Goal: Information Seeking & Learning: Learn about a topic

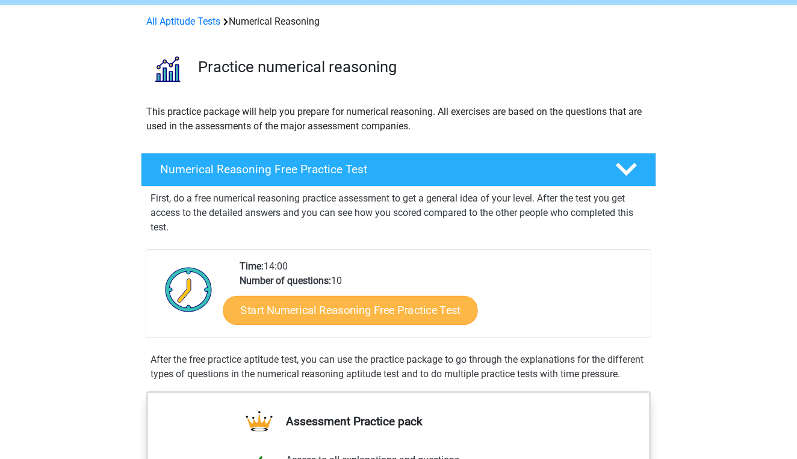
scroll to position [49, 0]
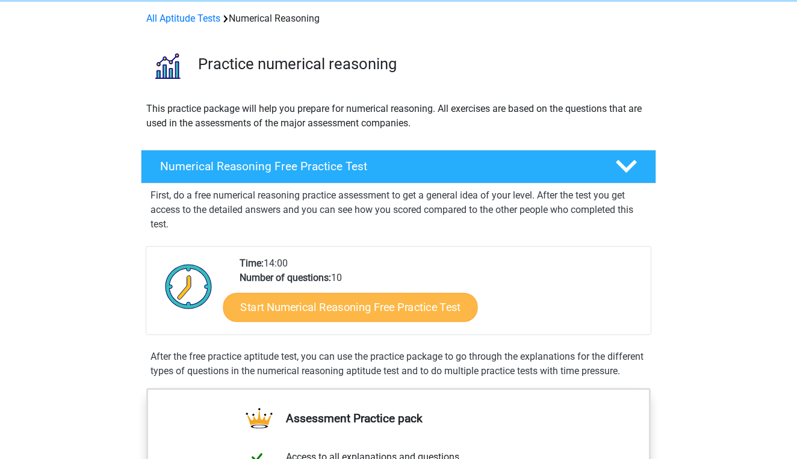
click at [285, 318] on link "Start Numerical Reasoning Free Practice Test" at bounding box center [350, 307] width 255 height 29
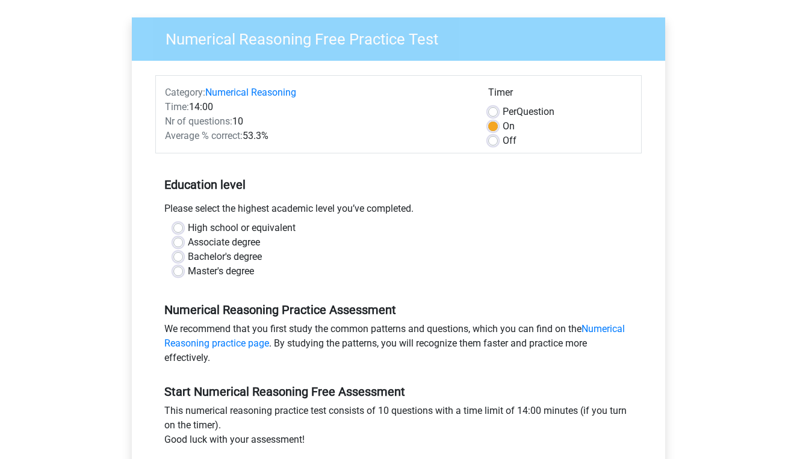
scroll to position [96, 0]
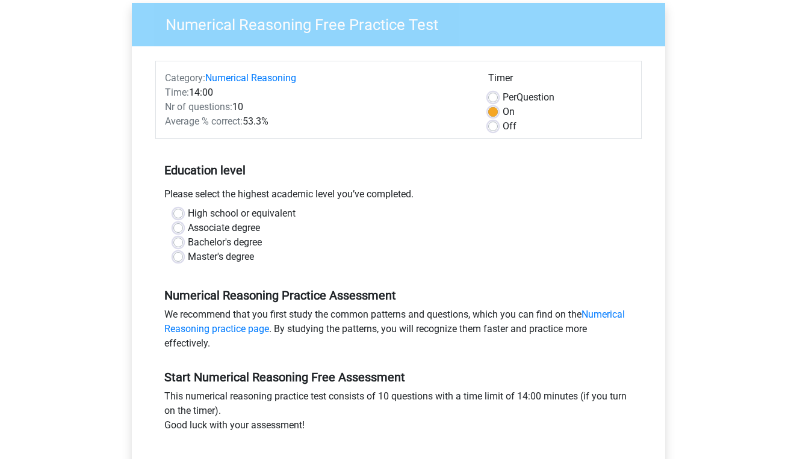
click at [188, 213] on label "High school or equivalent" at bounding box center [242, 213] width 108 height 14
click at [178, 213] on input "High school or equivalent" at bounding box center [178, 212] width 10 height 12
radio input "true"
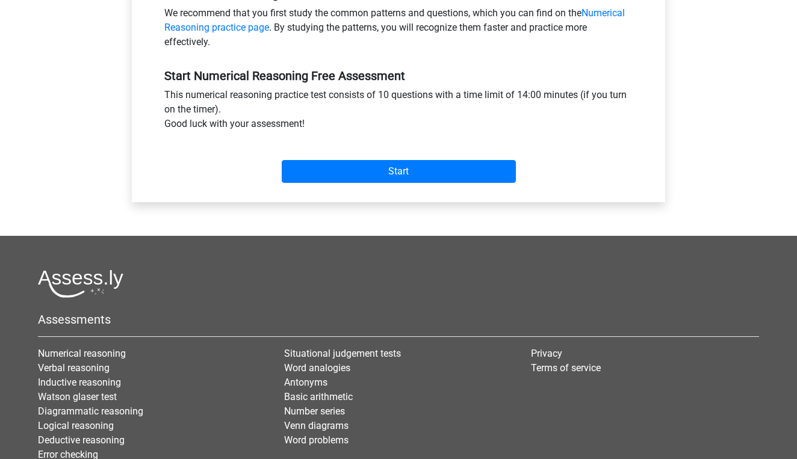
scroll to position [402, 0]
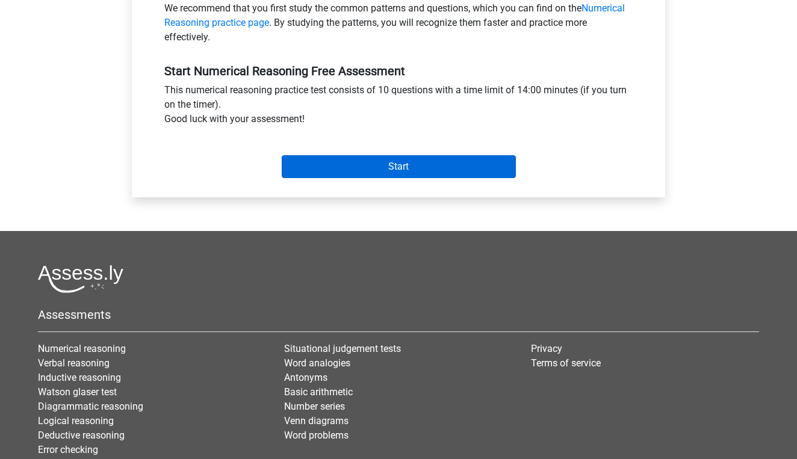
click at [345, 159] on input "Start" at bounding box center [399, 166] width 234 height 23
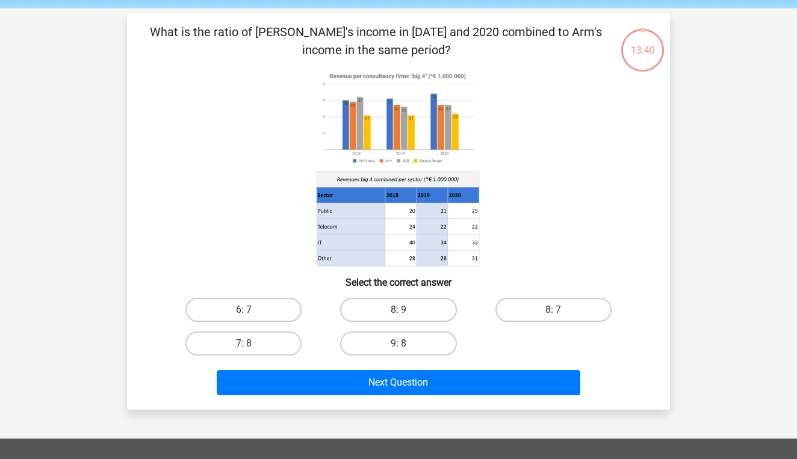
scroll to position [49, 0]
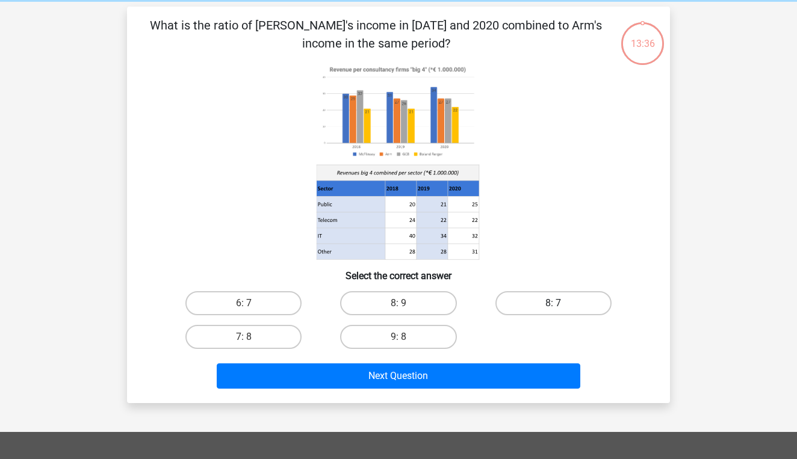
click at [520, 311] on label "8: 7" at bounding box center [553, 303] width 116 height 24
click at [553, 311] on input "8: 7" at bounding box center [557, 307] width 8 height 8
radio input "true"
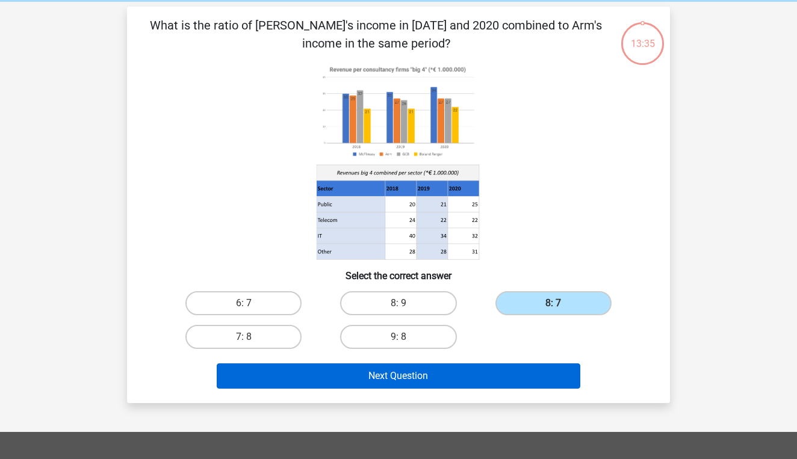
click at [491, 365] on button "Next Question" at bounding box center [399, 376] width 364 height 25
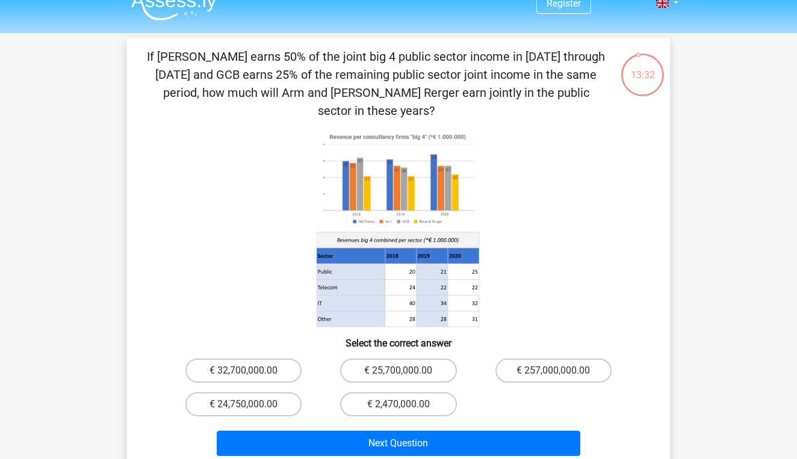
scroll to position [34, 0]
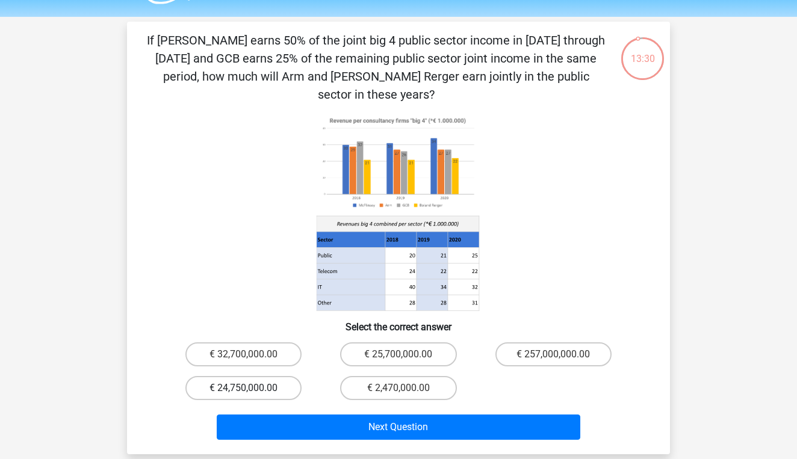
click at [274, 377] on label "€ 24,750,000.00" at bounding box center [243, 388] width 116 height 24
click at [252, 388] on input "€ 24,750,000.00" at bounding box center [248, 392] width 8 height 8
radio input "true"
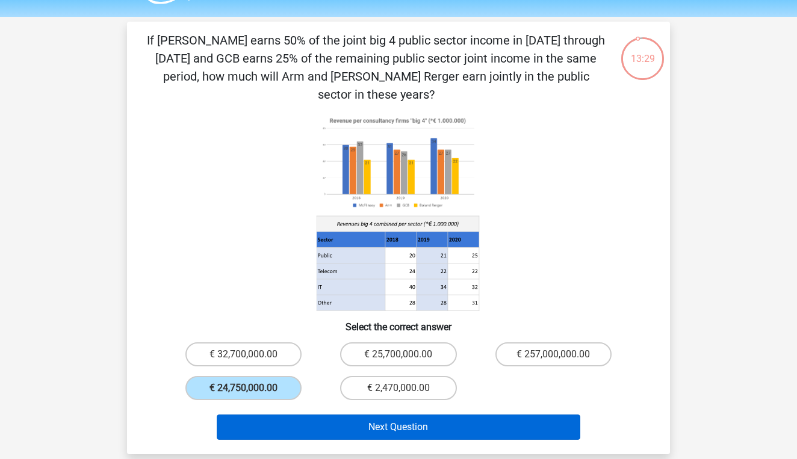
click at [325, 415] on button "Next Question" at bounding box center [399, 427] width 364 height 25
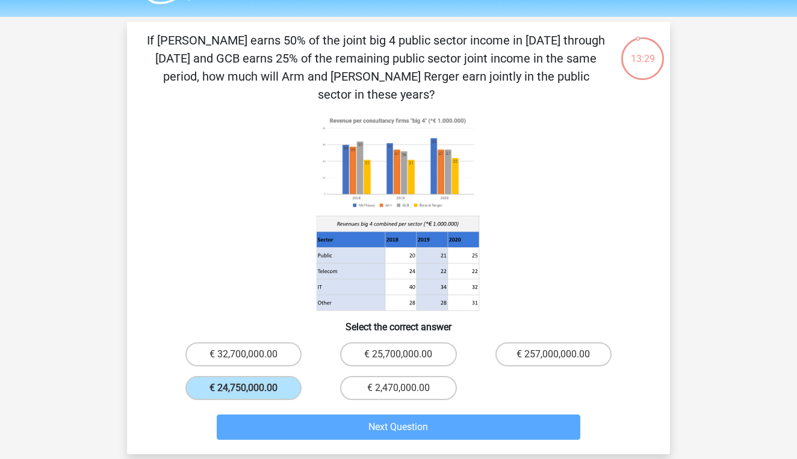
scroll to position [55, 0]
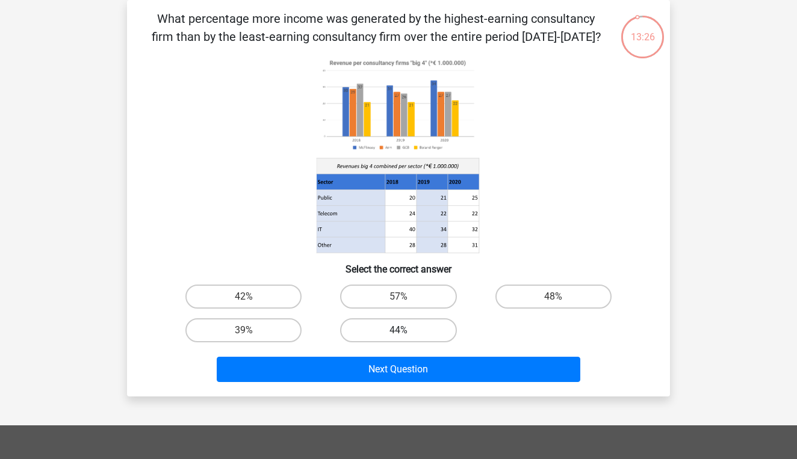
click at [383, 327] on label "44%" at bounding box center [398, 330] width 116 height 24
click at [398, 330] on input "44%" at bounding box center [402, 334] width 8 height 8
radio input "true"
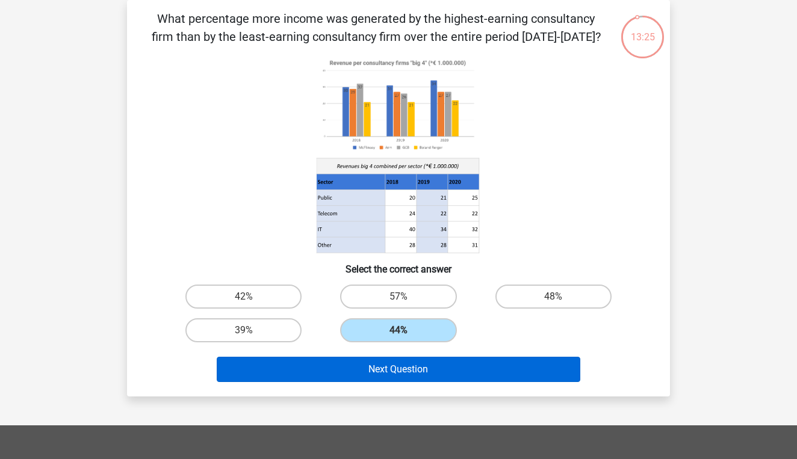
click at [385, 366] on button "Next Question" at bounding box center [399, 369] width 364 height 25
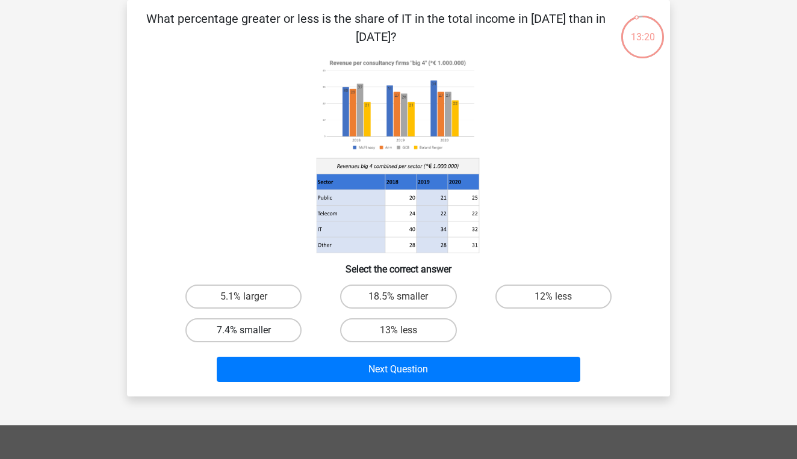
click at [293, 331] on label "7.4% smaller" at bounding box center [243, 330] width 116 height 24
click at [252, 331] on input "7.4% smaller" at bounding box center [248, 334] width 8 height 8
radio input "true"
click at [552, 306] on label "12% less" at bounding box center [553, 297] width 116 height 24
click at [553, 305] on input "12% less" at bounding box center [557, 301] width 8 height 8
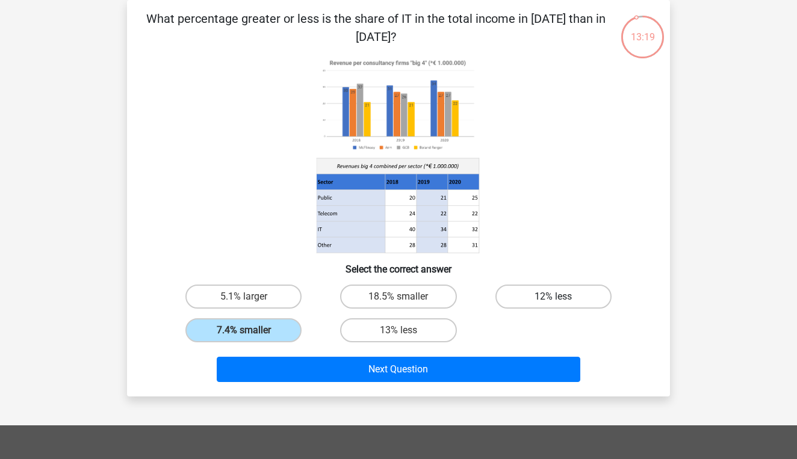
radio input "true"
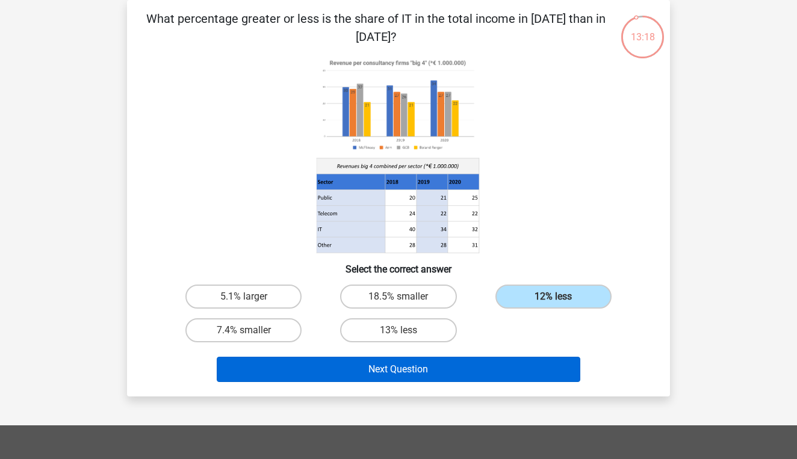
click at [483, 371] on button "Next Question" at bounding box center [399, 369] width 364 height 25
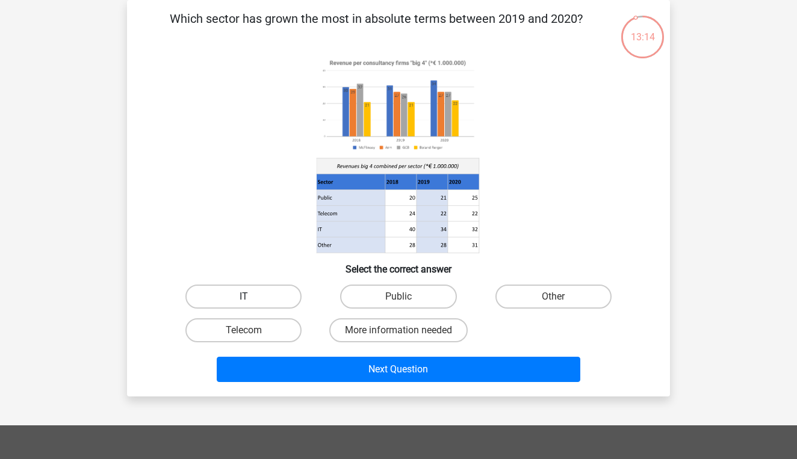
click at [274, 302] on label "IT" at bounding box center [243, 297] width 116 height 24
click at [252, 302] on input "IT" at bounding box center [248, 301] width 8 height 8
radio input "true"
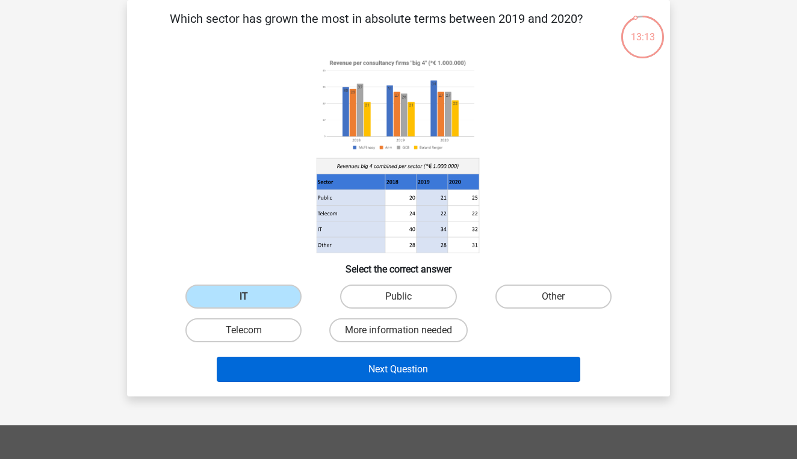
click at [315, 381] on button "Next Question" at bounding box center [399, 369] width 364 height 25
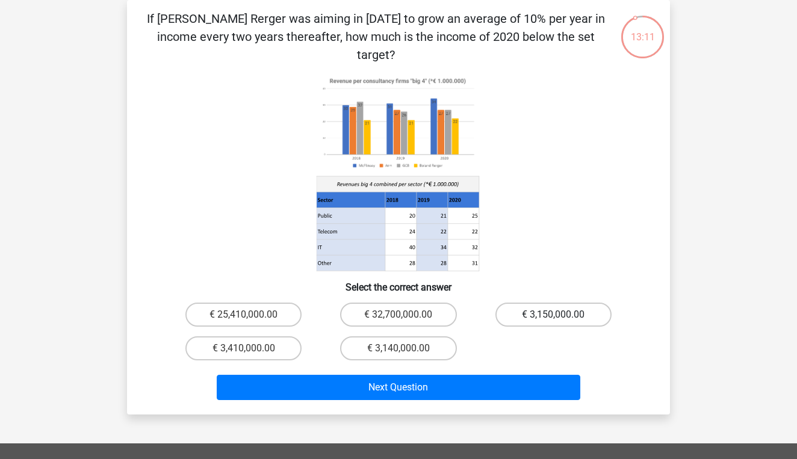
click at [512, 303] on label "€ 3,150,000.00" at bounding box center [553, 315] width 116 height 24
click at [553, 315] on input "€ 3,150,000.00" at bounding box center [557, 319] width 8 height 8
radio input "true"
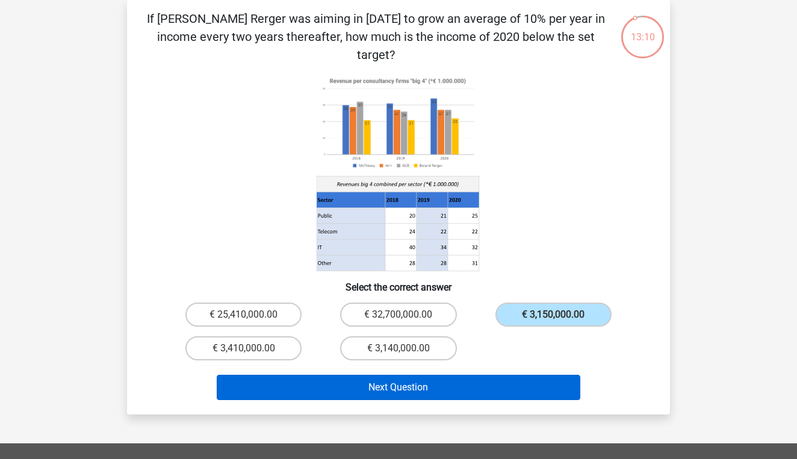
click at [462, 375] on button "Next Question" at bounding box center [399, 387] width 364 height 25
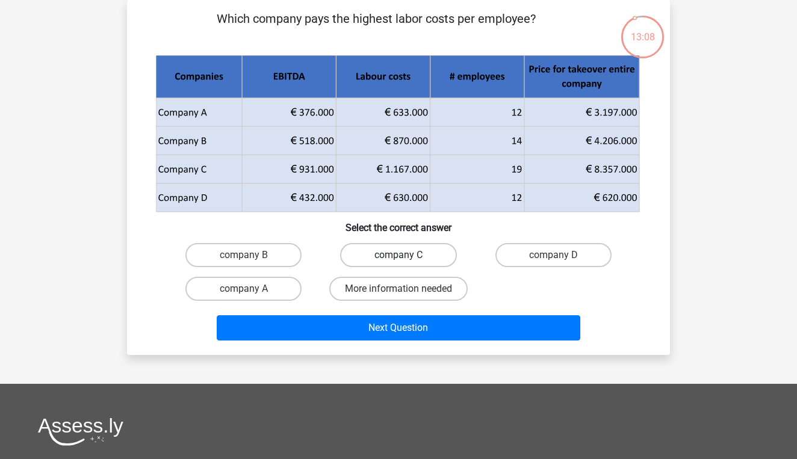
click at [403, 252] on label "company C" at bounding box center [398, 255] width 116 height 24
click at [403, 255] on input "company C" at bounding box center [402, 259] width 8 height 8
radio input "true"
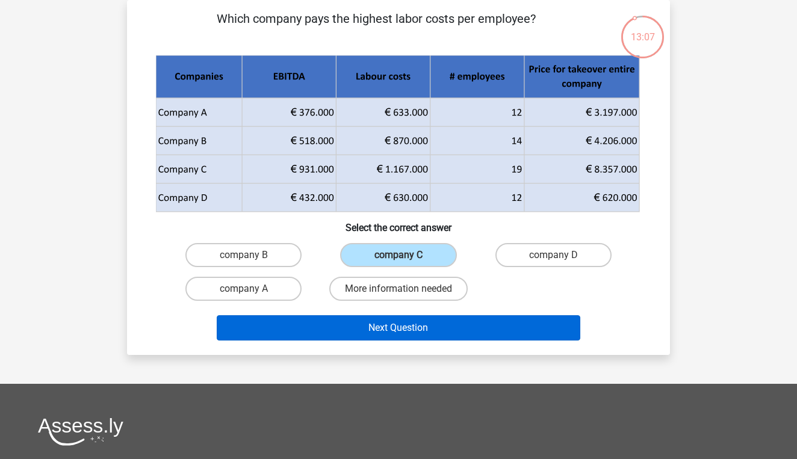
click at [410, 326] on button "Next Question" at bounding box center [399, 327] width 364 height 25
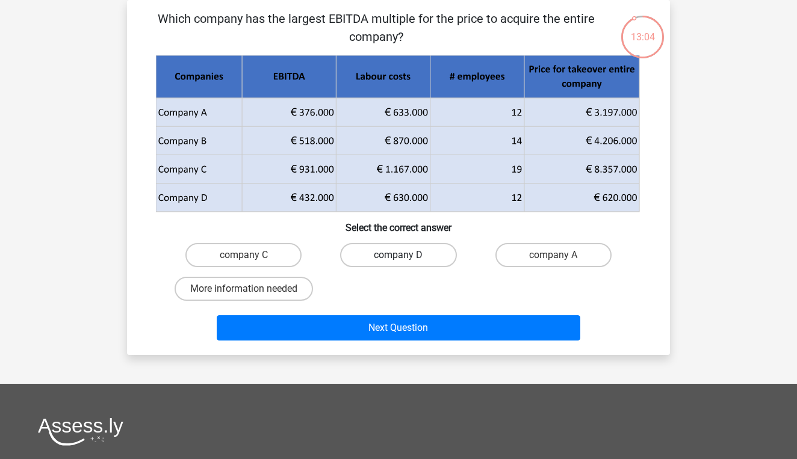
click at [416, 252] on label "company D" at bounding box center [398, 255] width 116 height 24
click at [406, 255] on input "company D" at bounding box center [402, 259] width 8 height 8
radio input "true"
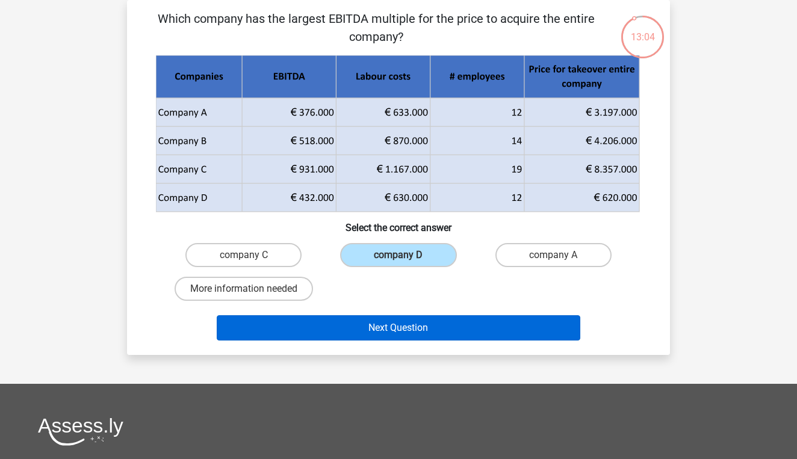
click at [411, 316] on button "Next Question" at bounding box center [399, 327] width 364 height 25
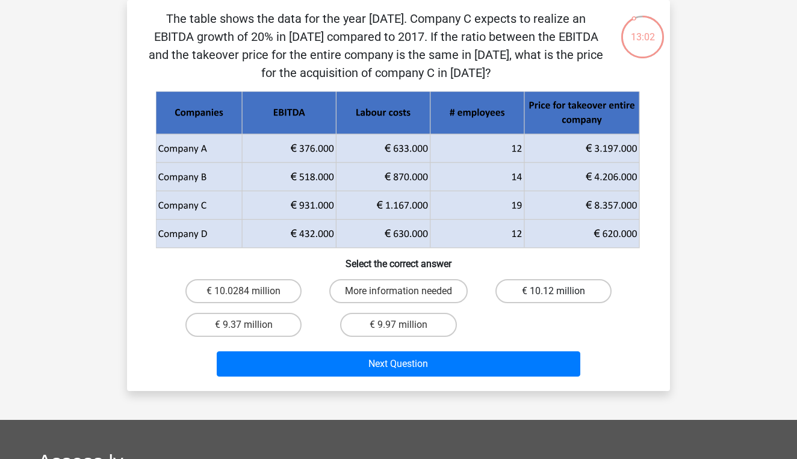
click at [509, 293] on label "€ 10.12 million" at bounding box center [553, 291] width 116 height 24
click at [553, 293] on input "€ 10.12 million" at bounding box center [557, 295] width 8 height 8
radio input "true"
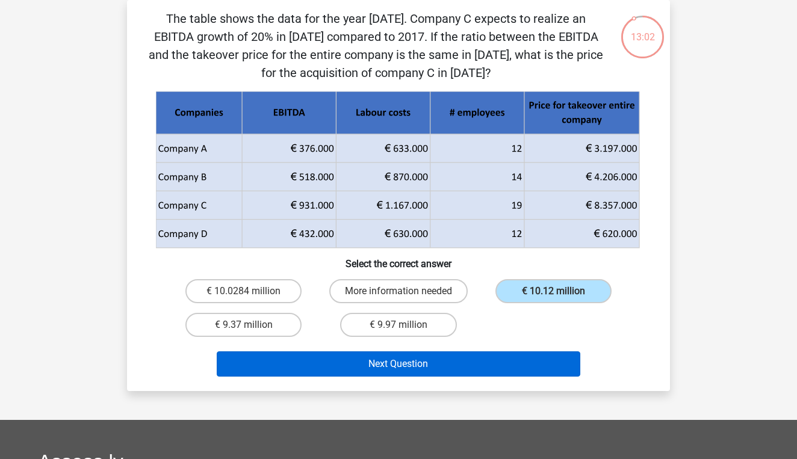
click at [482, 362] on button "Next Question" at bounding box center [399, 364] width 364 height 25
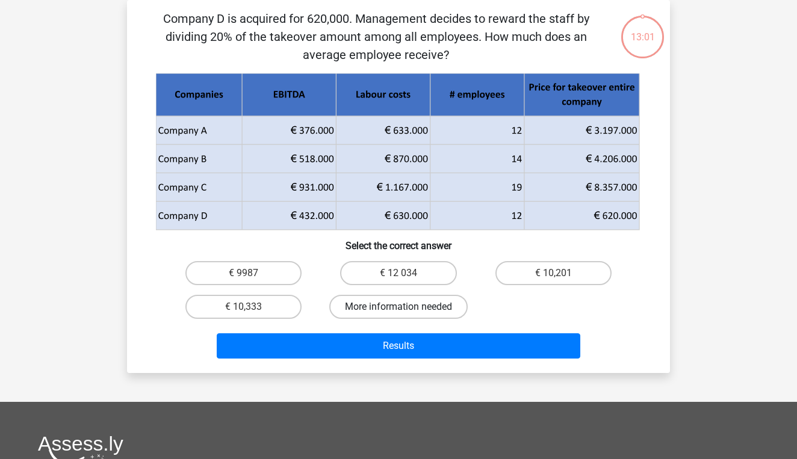
click at [424, 315] on label "More information needed" at bounding box center [398, 307] width 138 height 24
click at [406, 315] on input "More information needed" at bounding box center [402, 311] width 8 height 8
radio input "true"
click at [279, 277] on label "€ 9987" at bounding box center [243, 273] width 116 height 24
click at [252, 277] on input "€ 9987" at bounding box center [248, 277] width 8 height 8
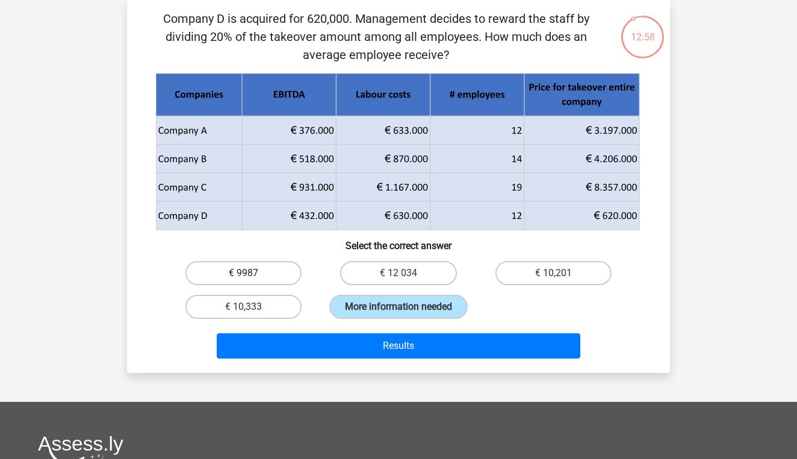
radio input "true"
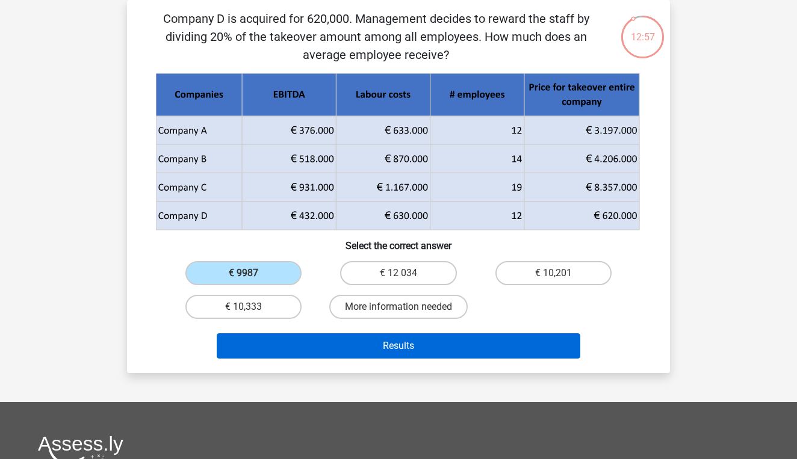
click at [326, 355] on button "Results" at bounding box center [399, 345] width 364 height 25
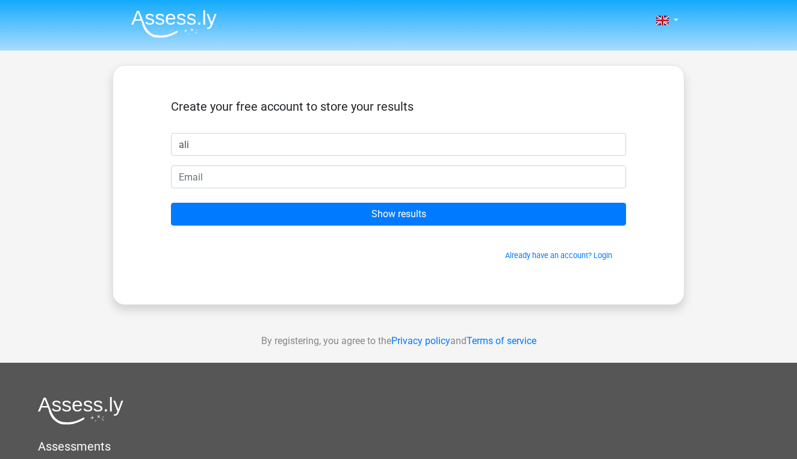
type input "ali"
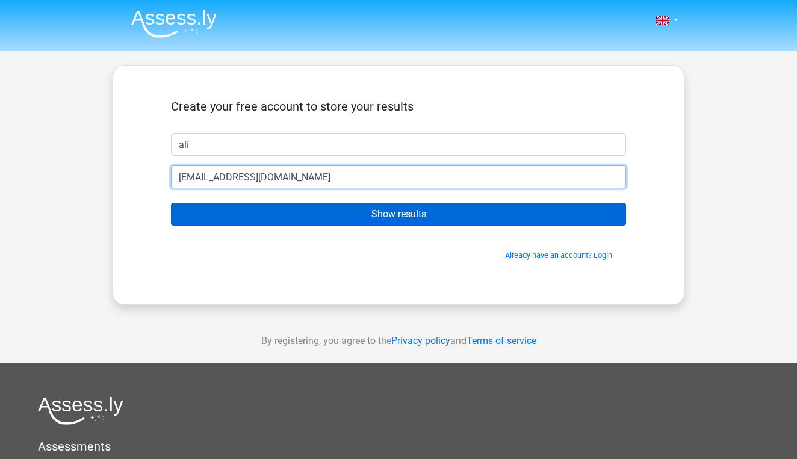
type input "utku_2009@outlook.com"
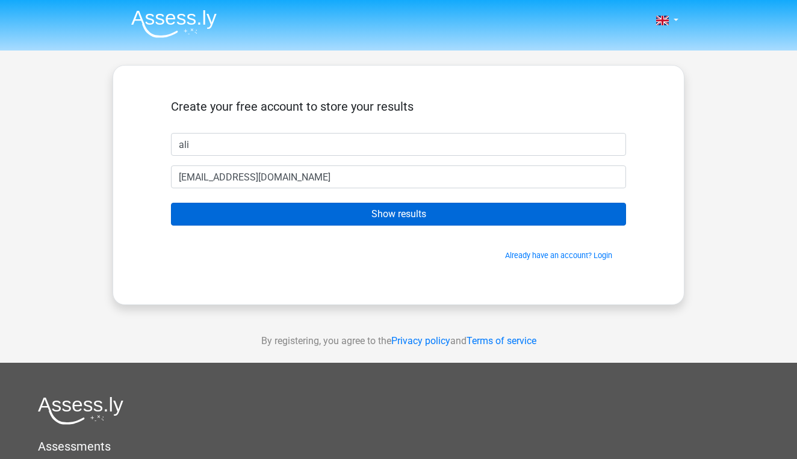
click at [199, 211] on input "Show results" at bounding box center [398, 214] width 455 height 23
